Goal: Task Accomplishment & Management: Manage account settings

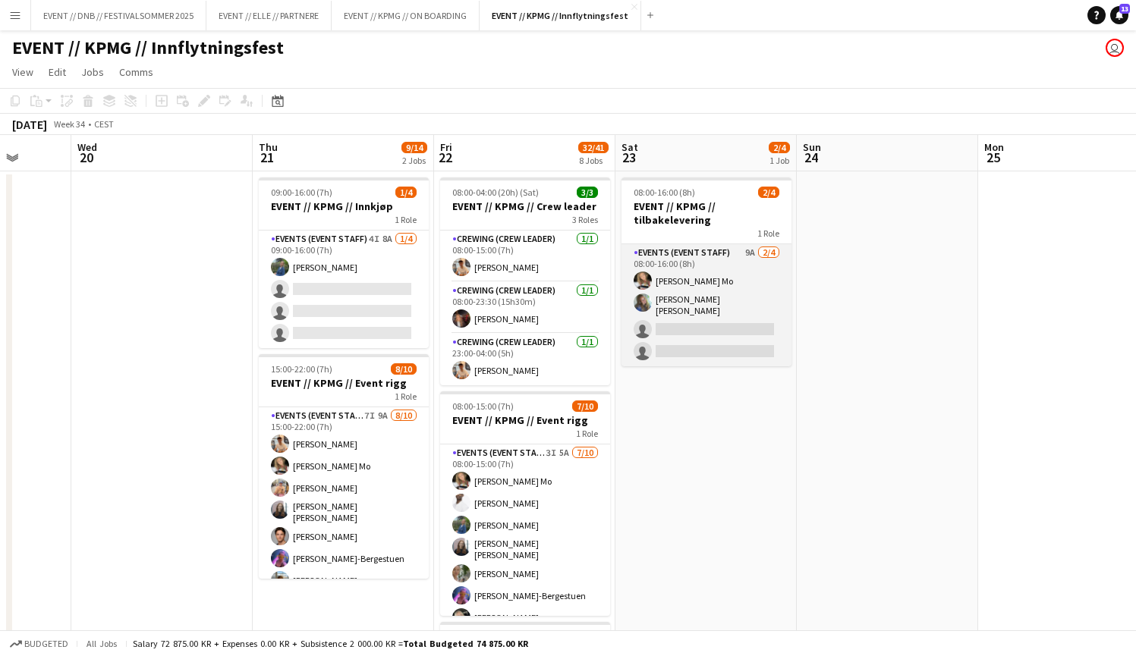
click at [664, 270] on app-card-role "Events (Event Staff) 9A [DATE] 08:00-16:00 (8h) [PERSON_NAME] Mo [PERSON_NAME] …" at bounding box center [707, 305] width 170 height 122
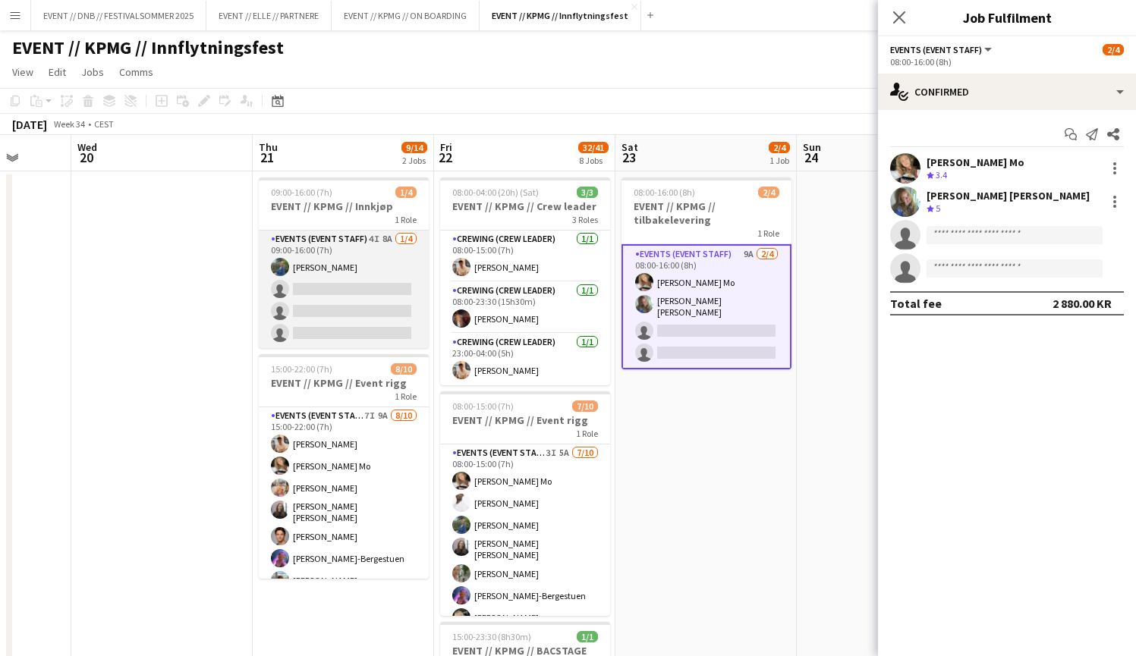
click at [326, 236] on app-card-role "Events (Event Staff) 4I 8A [DATE] 09:00-16:00 (7h) [PERSON_NAME] single-neutral…" at bounding box center [344, 290] width 170 height 118
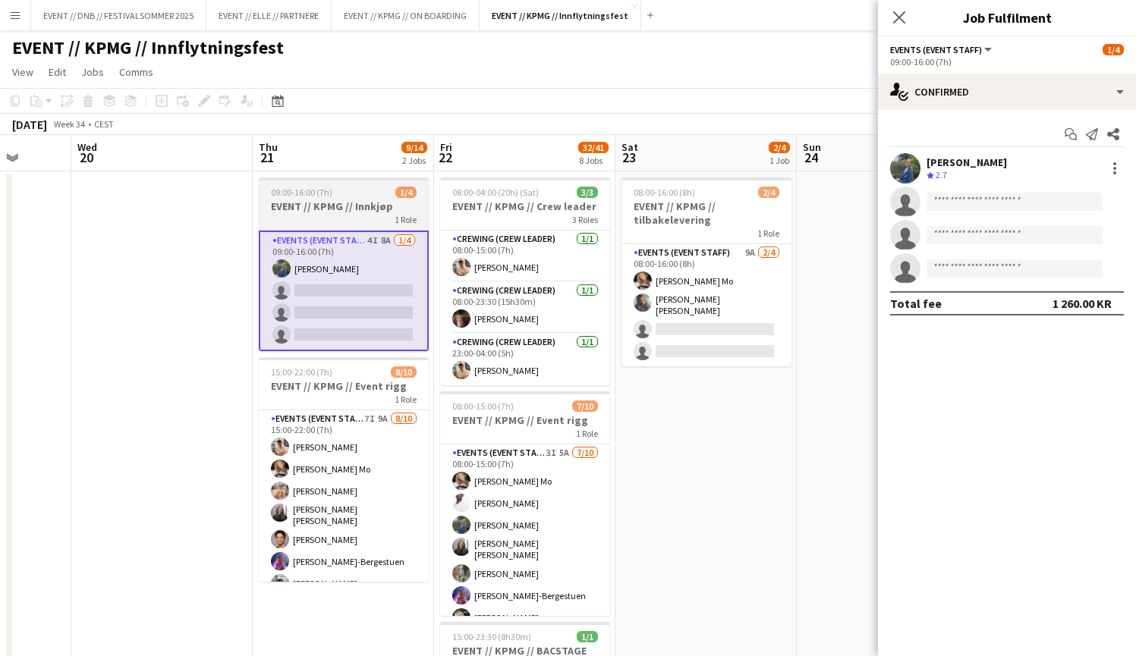
click at [411, 202] on h3 "EVENT // KPMG // Innkjøp" at bounding box center [344, 207] width 170 height 14
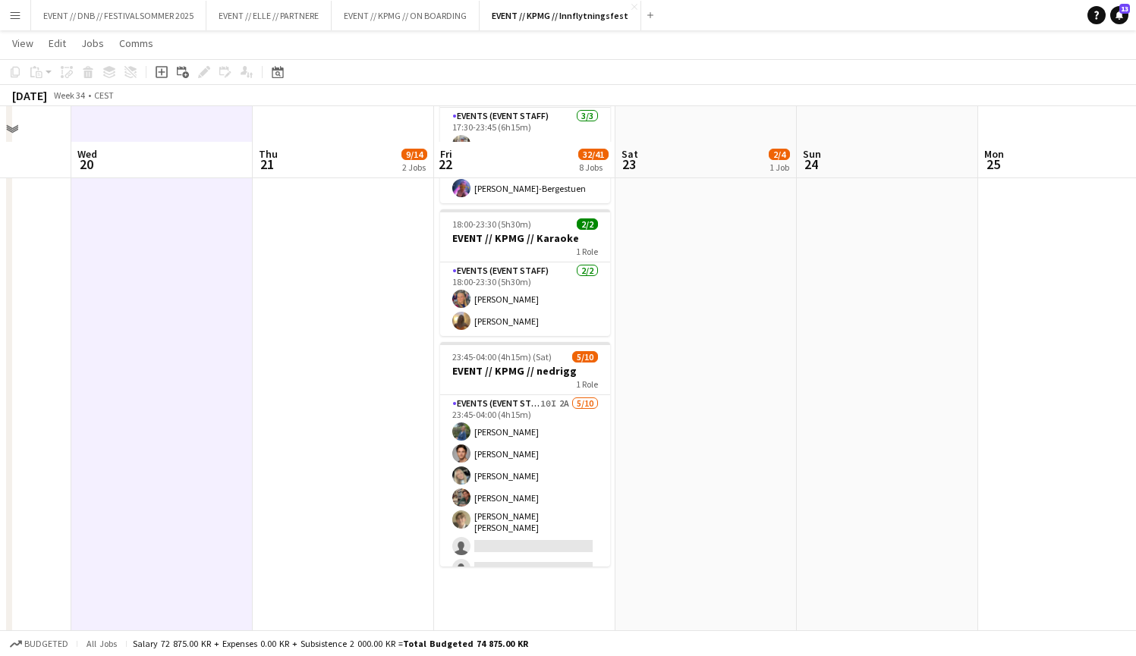
scroll to position [52, 0]
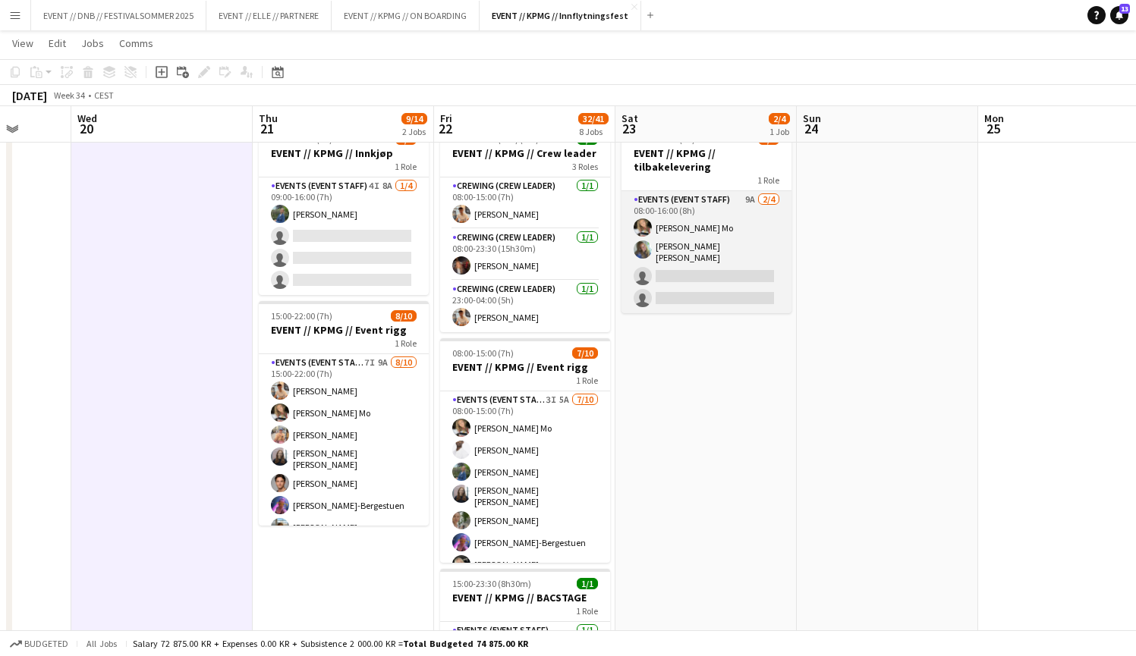
click at [702, 248] on app-card-role "Events (Event Staff) 9A [DATE] 08:00-16:00 (8h) [PERSON_NAME] Mo [PERSON_NAME] …" at bounding box center [707, 252] width 170 height 122
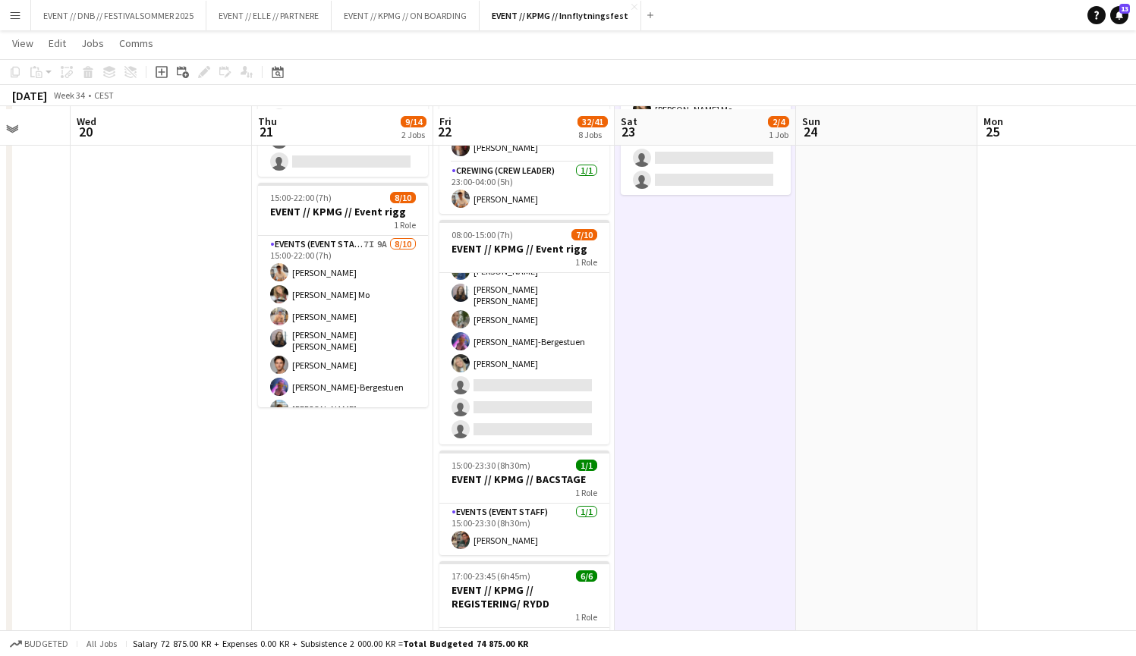
scroll to position [1164, 0]
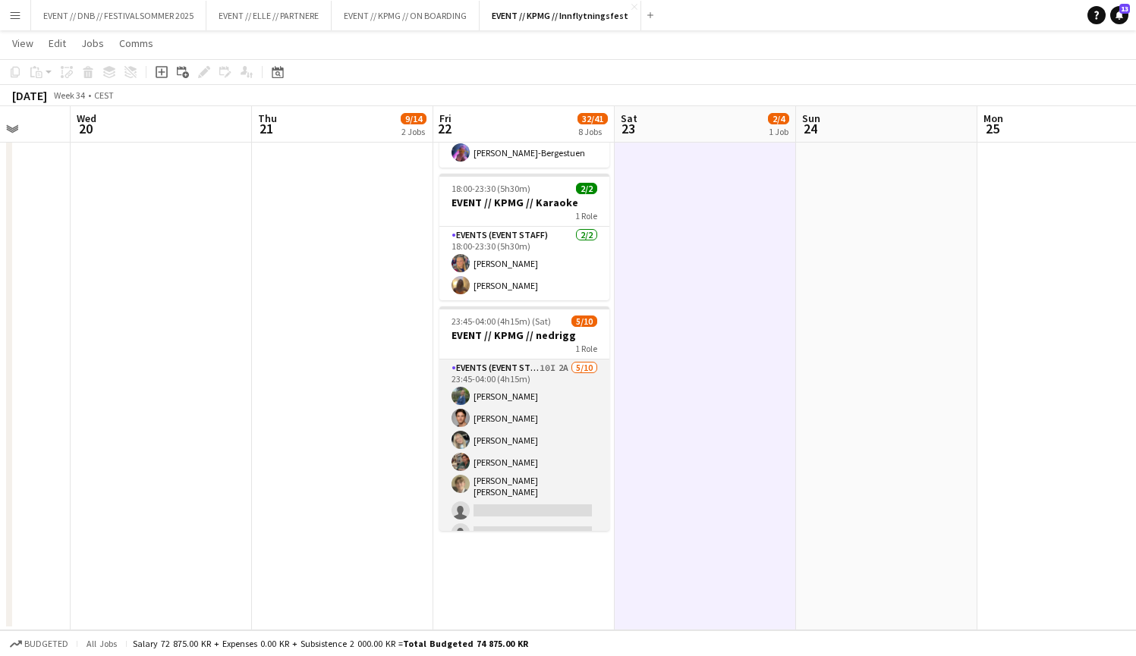
click at [570, 433] on app-card-role "Events (Event Staff) 10I 2A [DATE] 23:45-04:00 (4h15m) [PERSON_NAME] [PERSON_NA…" at bounding box center [524, 487] width 170 height 254
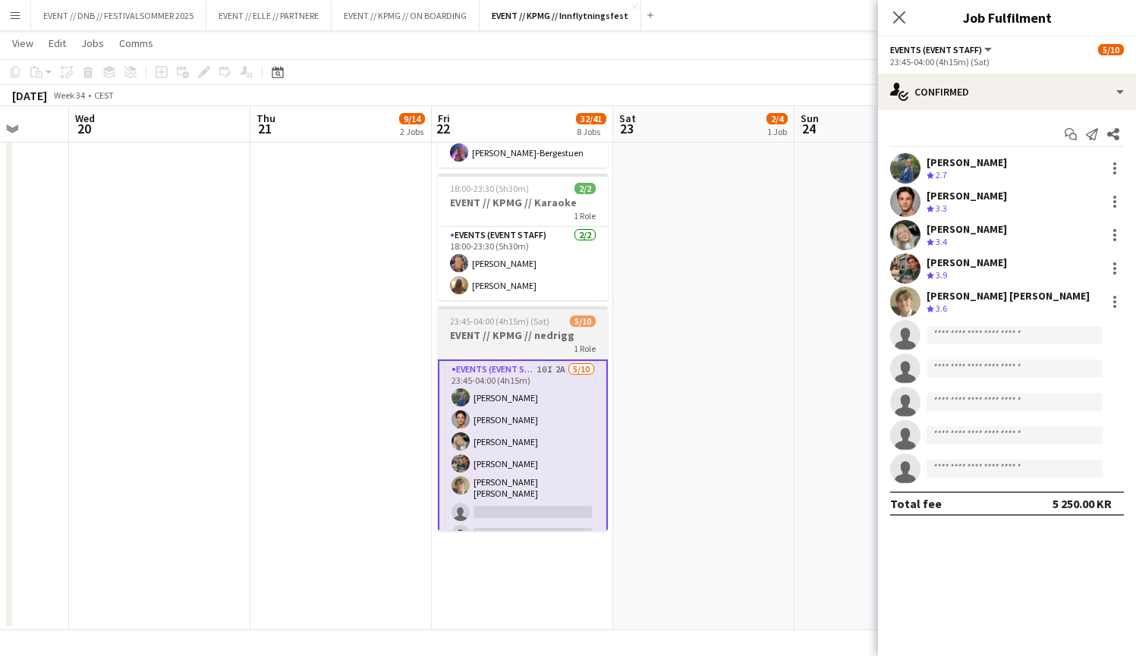
click at [530, 343] on div "1 Role" at bounding box center [523, 348] width 170 height 12
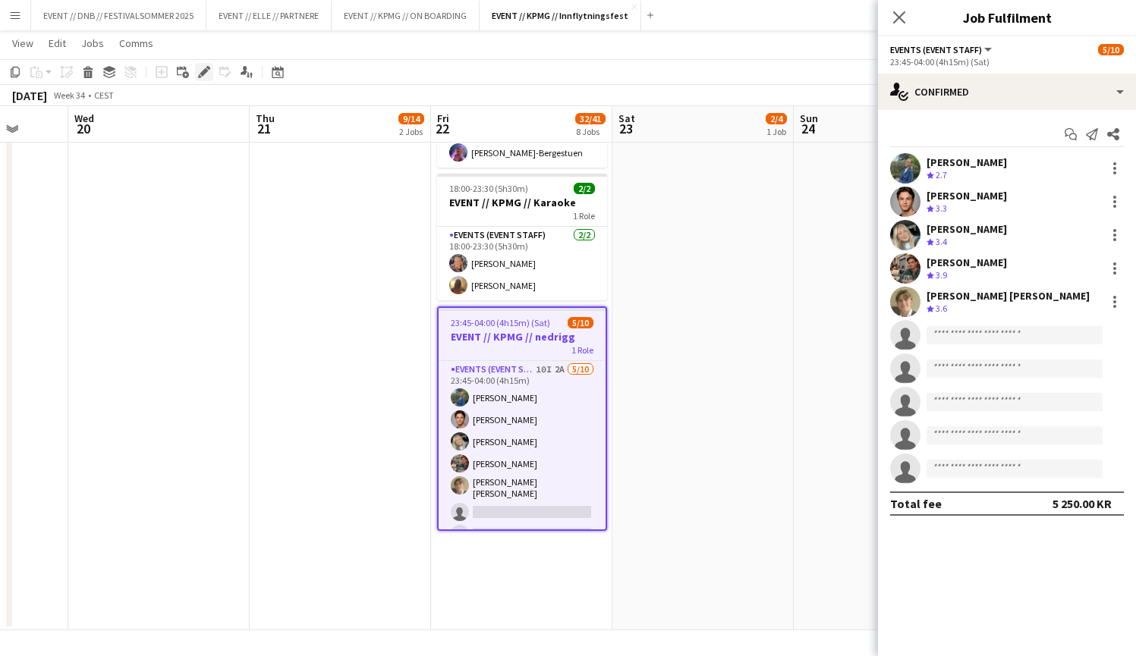
click at [200, 74] on icon at bounding box center [204, 72] width 8 height 8
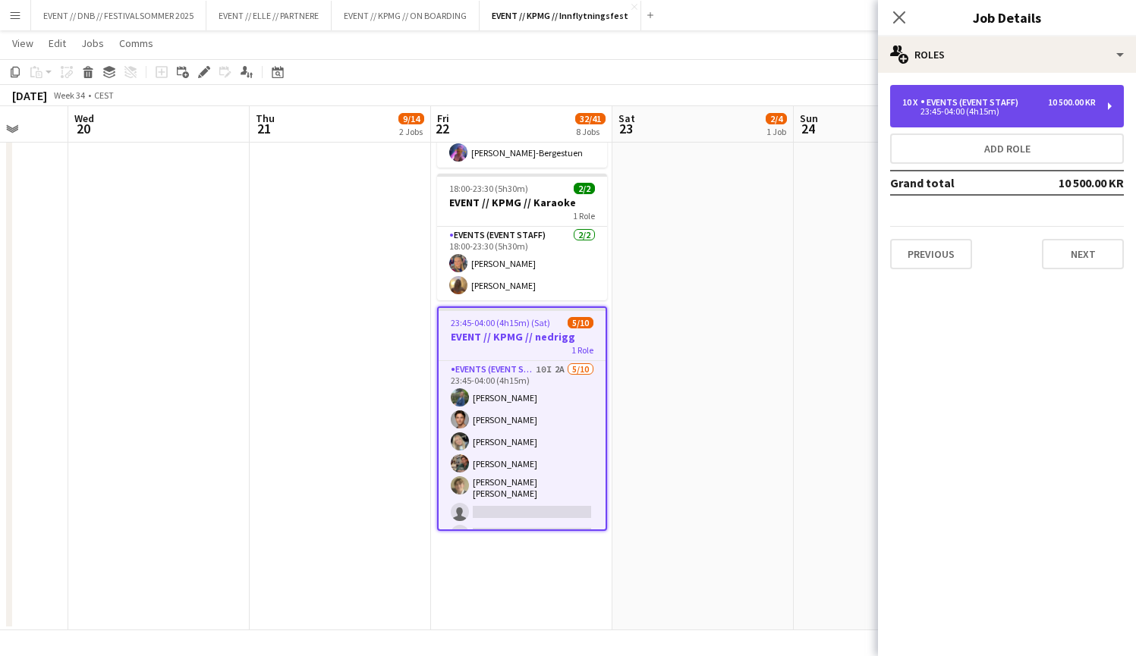
click at [1021, 93] on div "10 x Events (Event Staff) 10 500.00 KR 23:45-04:00 (4h15m)" at bounding box center [1007, 106] width 234 height 43
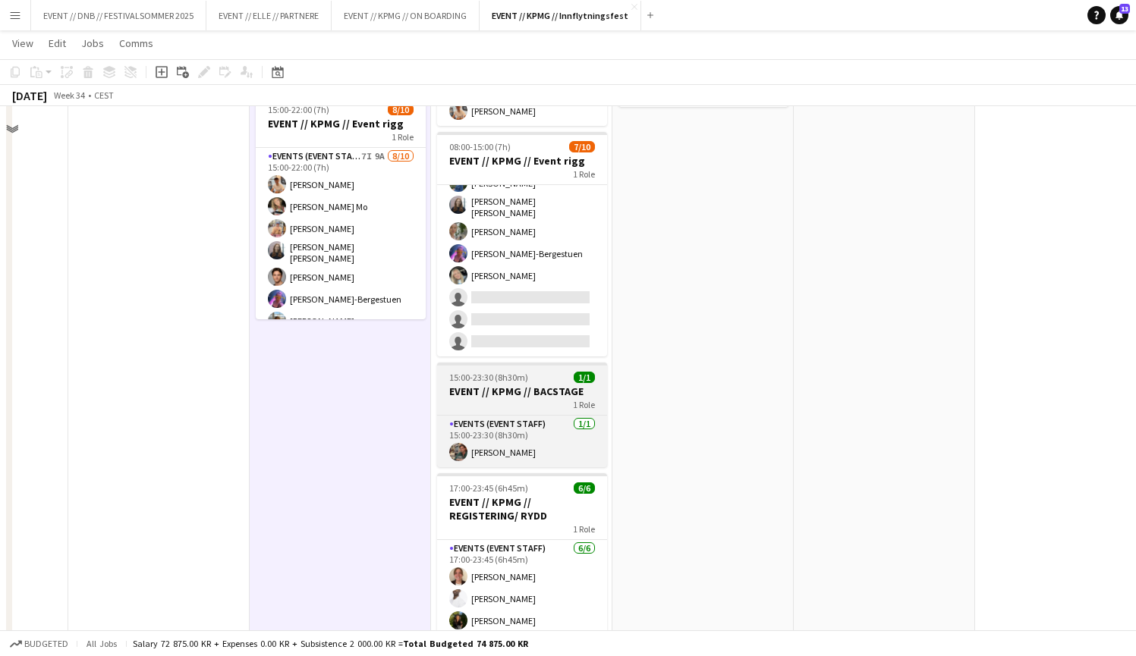
scroll to position [0, 0]
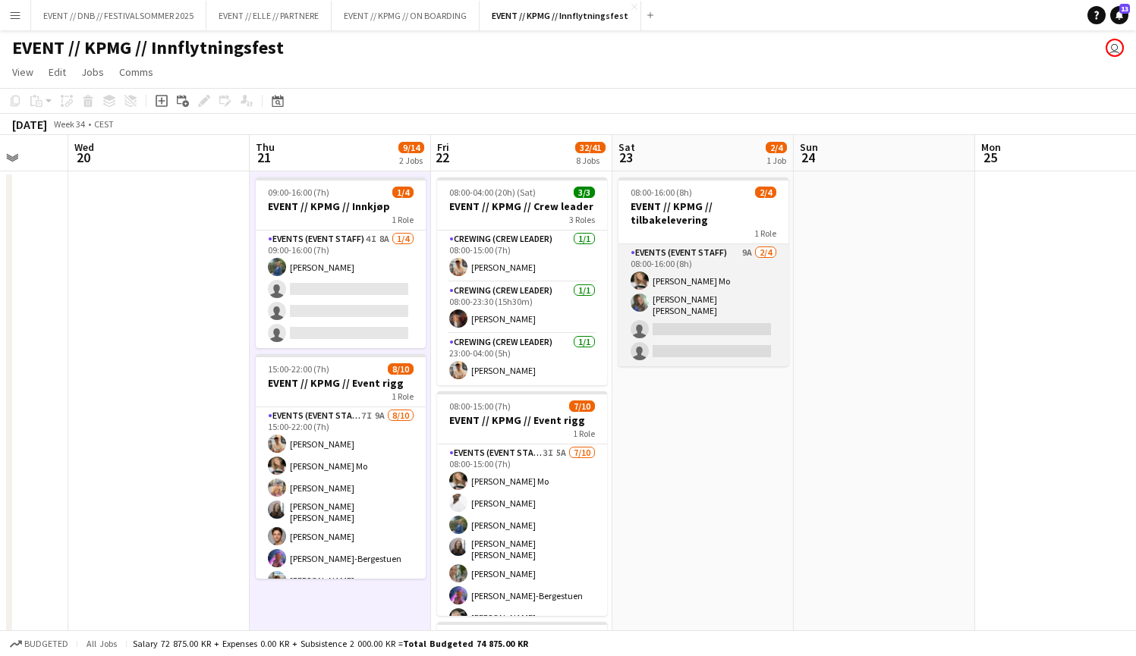
click at [676, 332] on app-card-role "Events (Event Staff) 9A [DATE] 08:00-16:00 (8h) [PERSON_NAME] Mo [PERSON_NAME] …" at bounding box center [704, 305] width 170 height 122
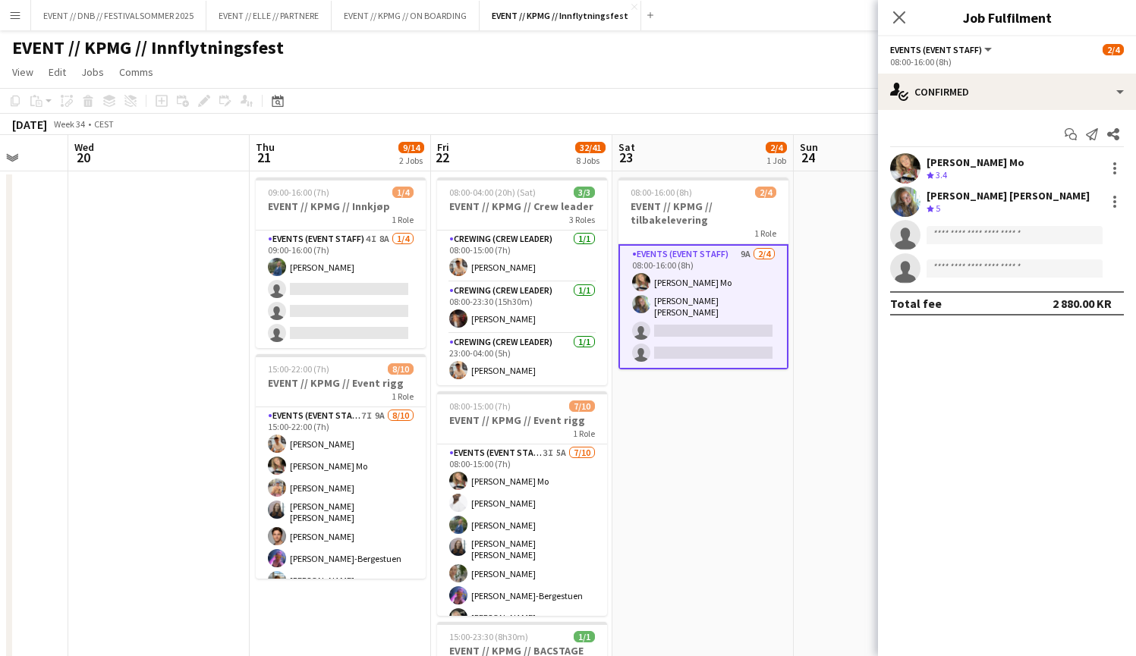
click at [896, 200] on app-user-avatar at bounding box center [905, 202] width 30 height 30
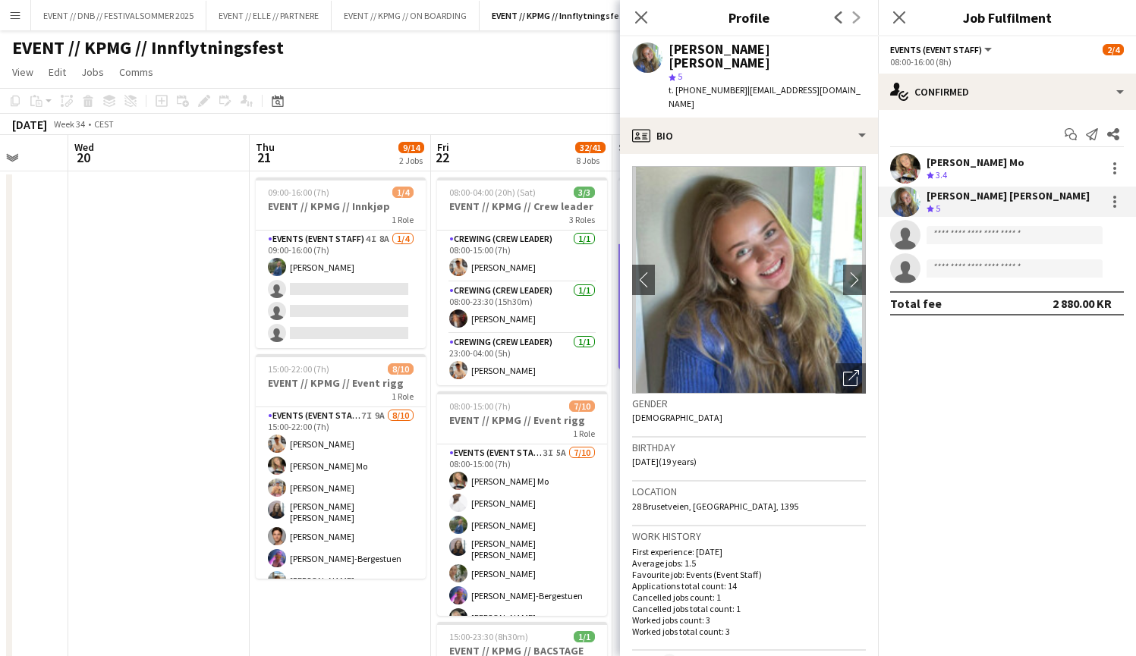
click at [923, 171] on div "[PERSON_NAME] Mo Crew rating 3.4" at bounding box center [1007, 168] width 258 height 30
